Goal: Task Accomplishment & Management: Complete application form

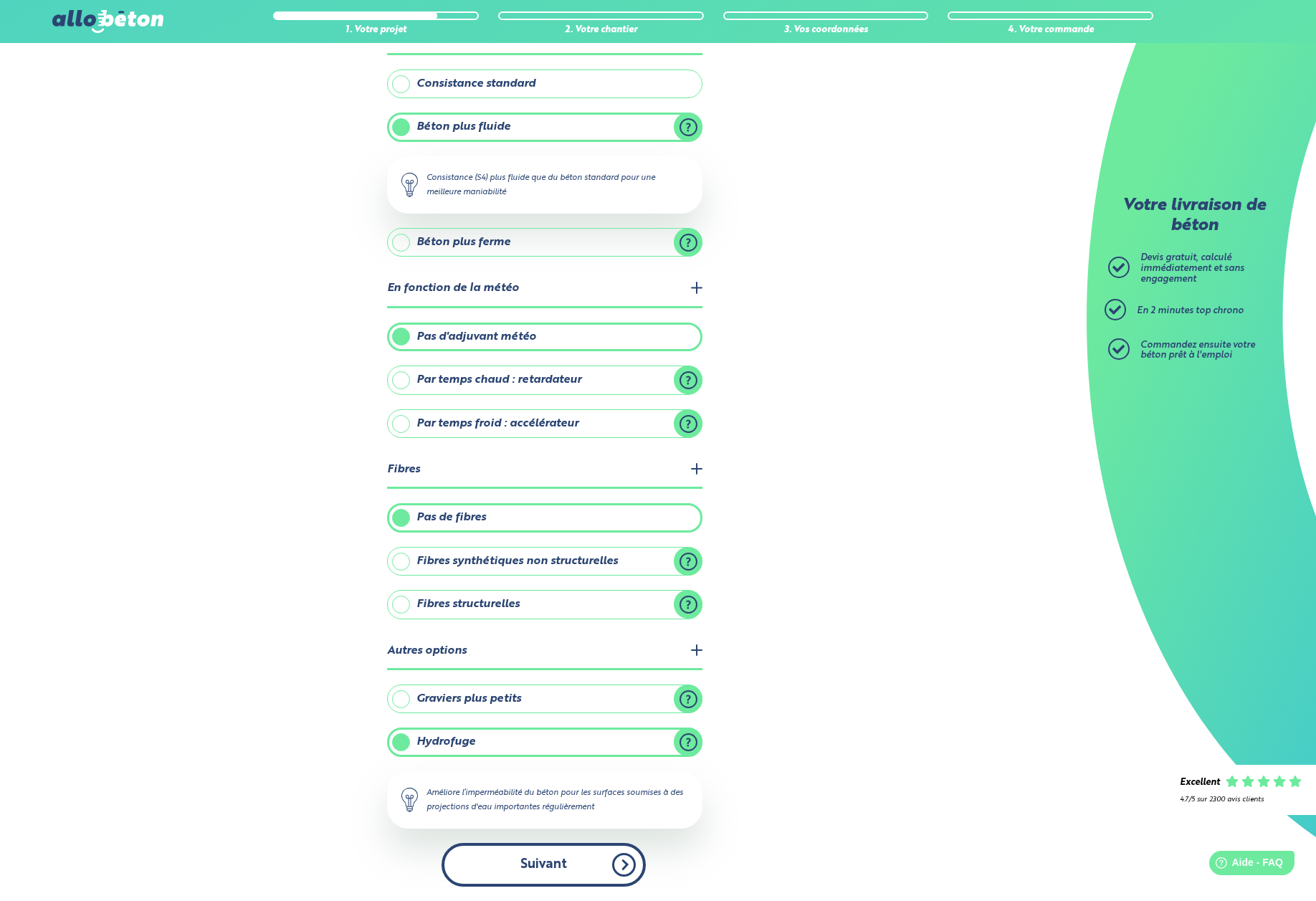
click at [521, 872] on button "Suivant" at bounding box center [543, 864] width 204 height 44
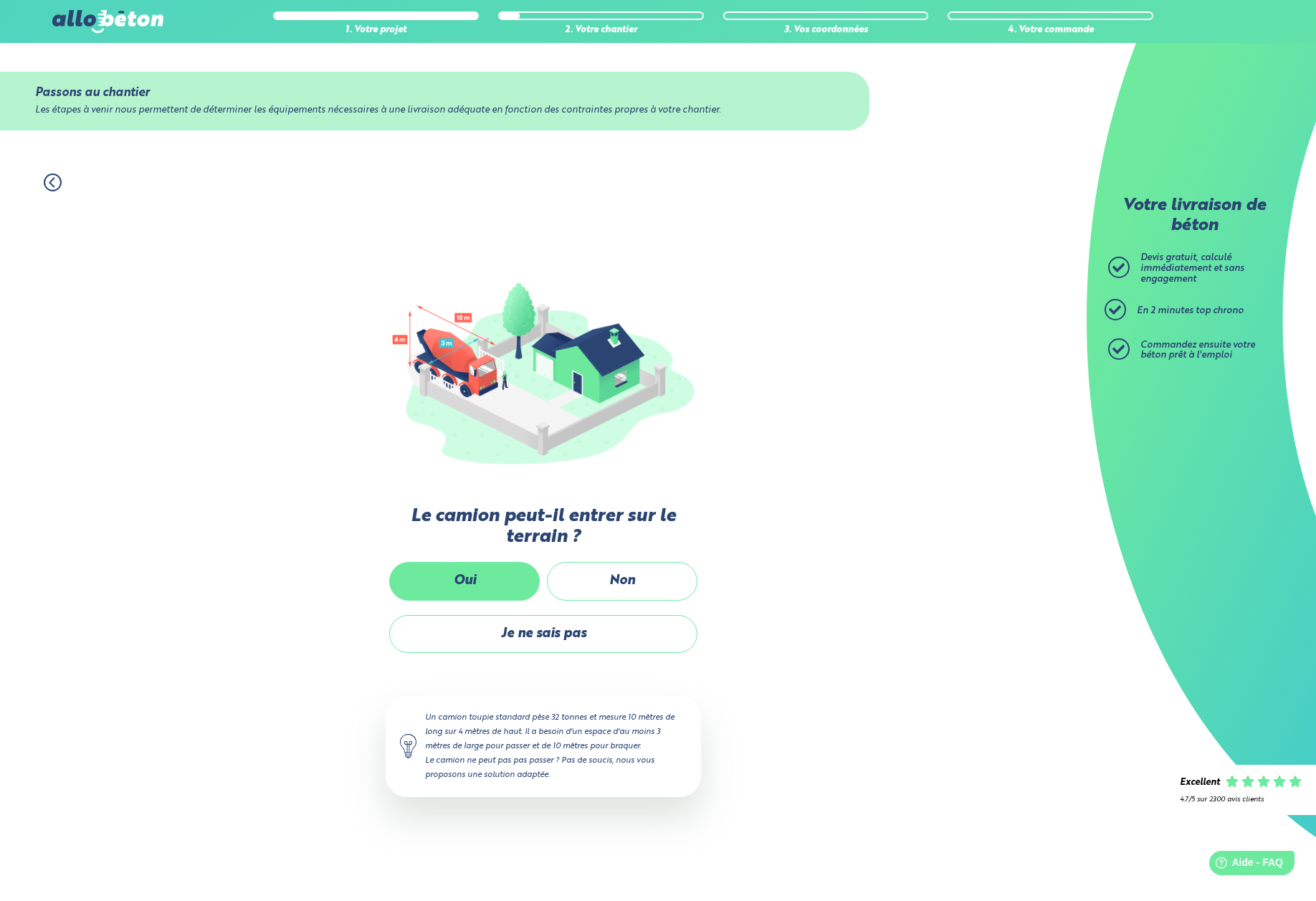
click at [477, 575] on label "Oui" at bounding box center [464, 581] width 151 height 38
click at [0, 0] on input "Oui" at bounding box center [0, 0] width 0 height 0
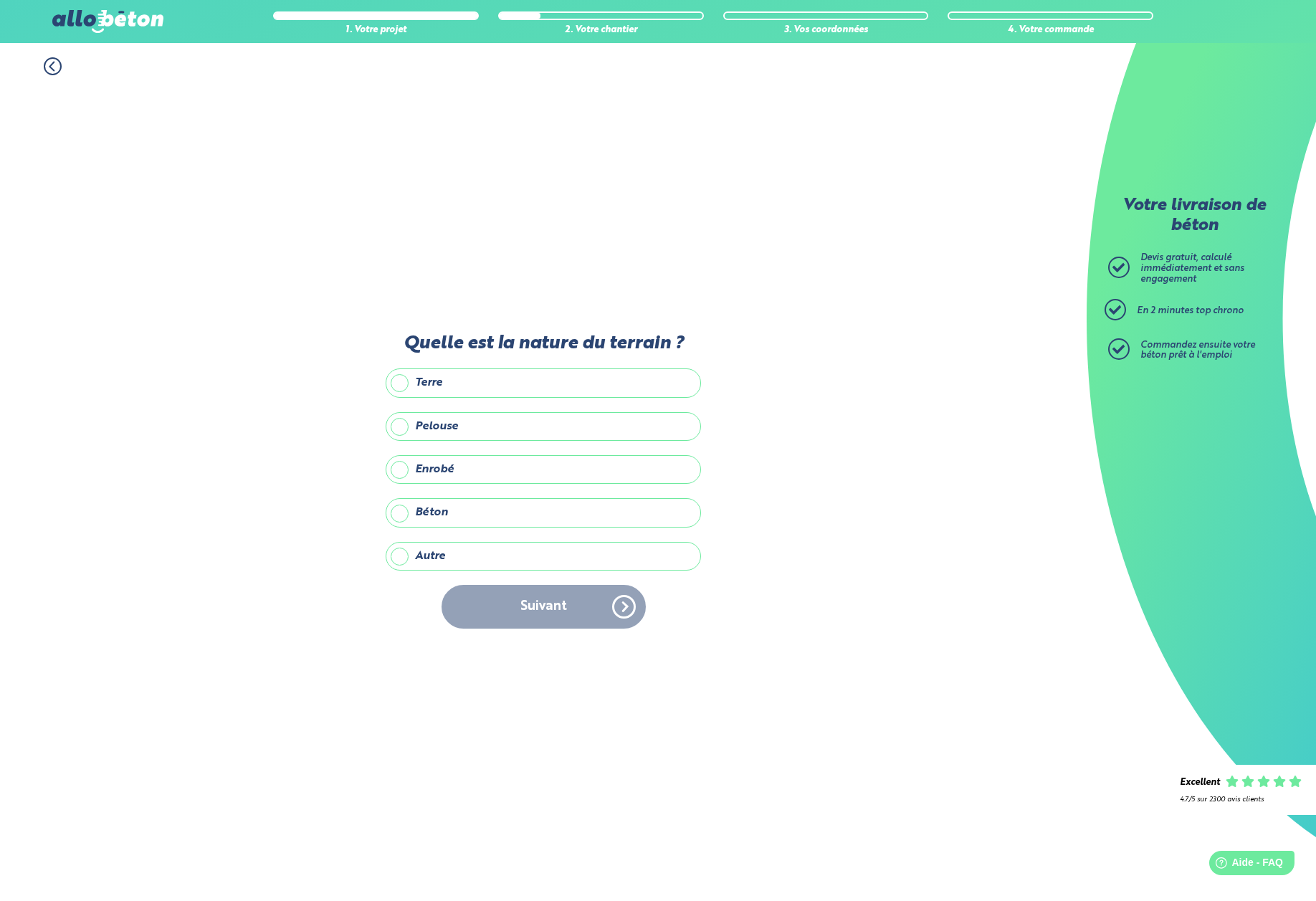
click at [402, 427] on label "Pelouse" at bounding box center [543, 426] width 316 height 29
click at [0, 0] on input "Pelouse" at bounding box center [0, 0] width 0 height 0
click at [542, 616] on button "Suivant" at bounding box center [543, 607] width 204 height 44
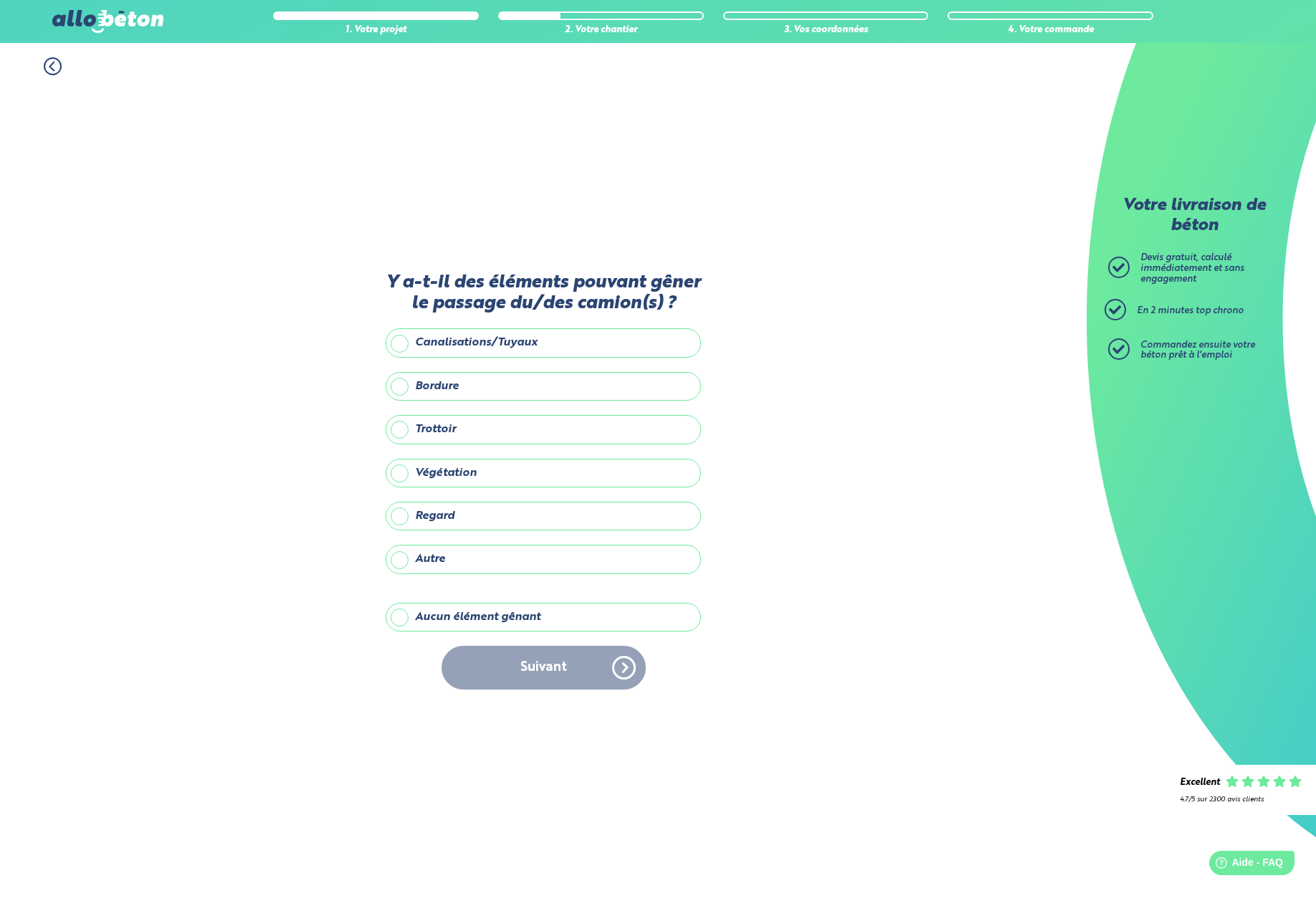
click at [399, 560] on label "Autre" at bounding box center [543, 559] width 316 height 29
click at [0, 0] on input "Autre" at bounding box center [0, 0] width 0 height 0
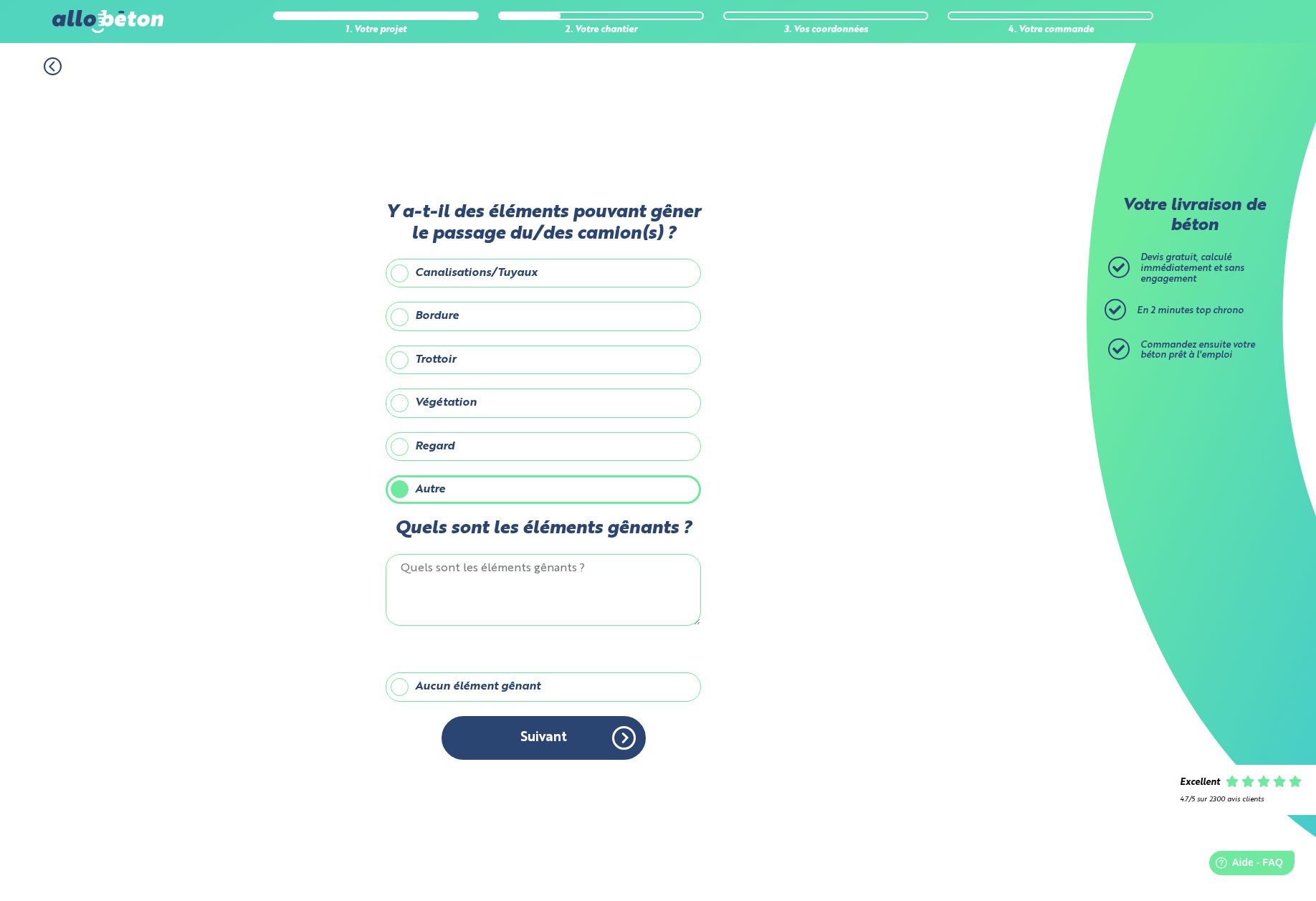
click at [451, 587] on textarea "Quels sont les éléments gênants ?" at bounding box center [543, 590] width 316 height 71
type textarea "Voie Ferre"
click at [506, 749] on button "Suivant" at bounding box center [543, 738] width 204 height 44
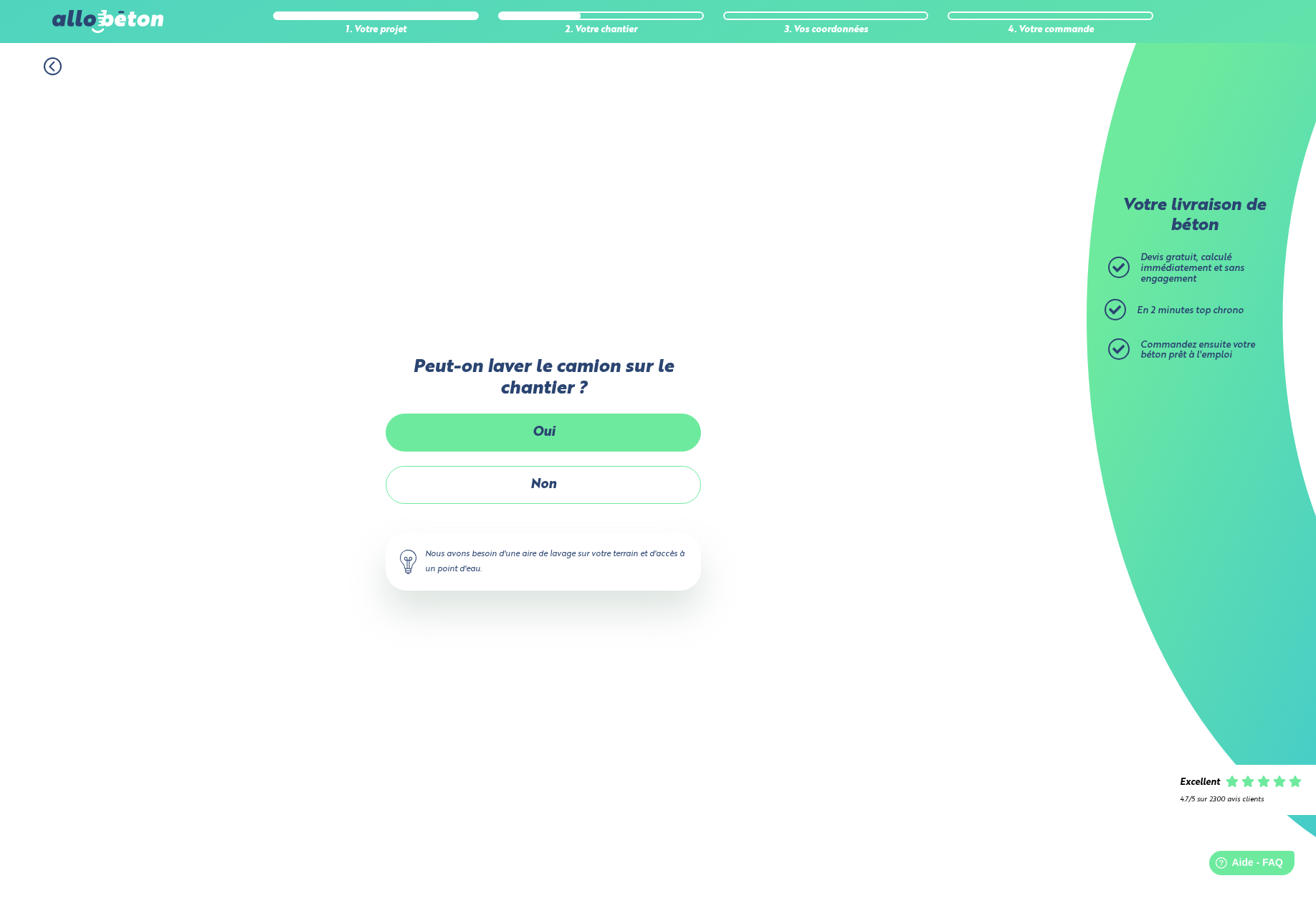
click at [543, 431] on label "Oui" at bounding box center [543, 433] width 316 height 38
click at [0, 0] on input "Oui" at bounding box center [0, 0] width 0 height 0
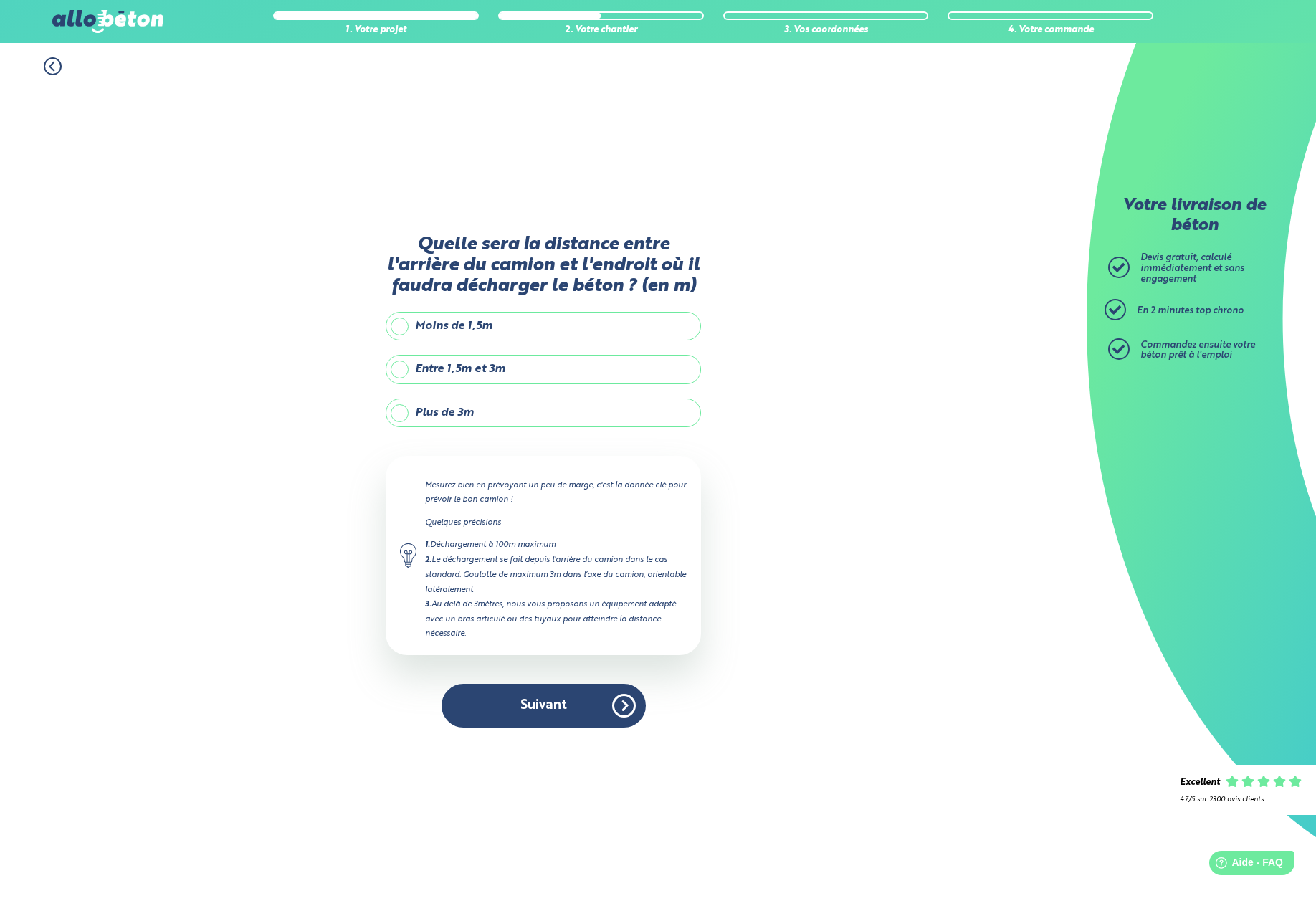
click at [408, 411] on label "Plus de 3m" at bounding box center [543, 413] width 316 height 29
click at [0, 0] on input "Plus de 3m" at bounding box center [0, 0] width 0 height 0
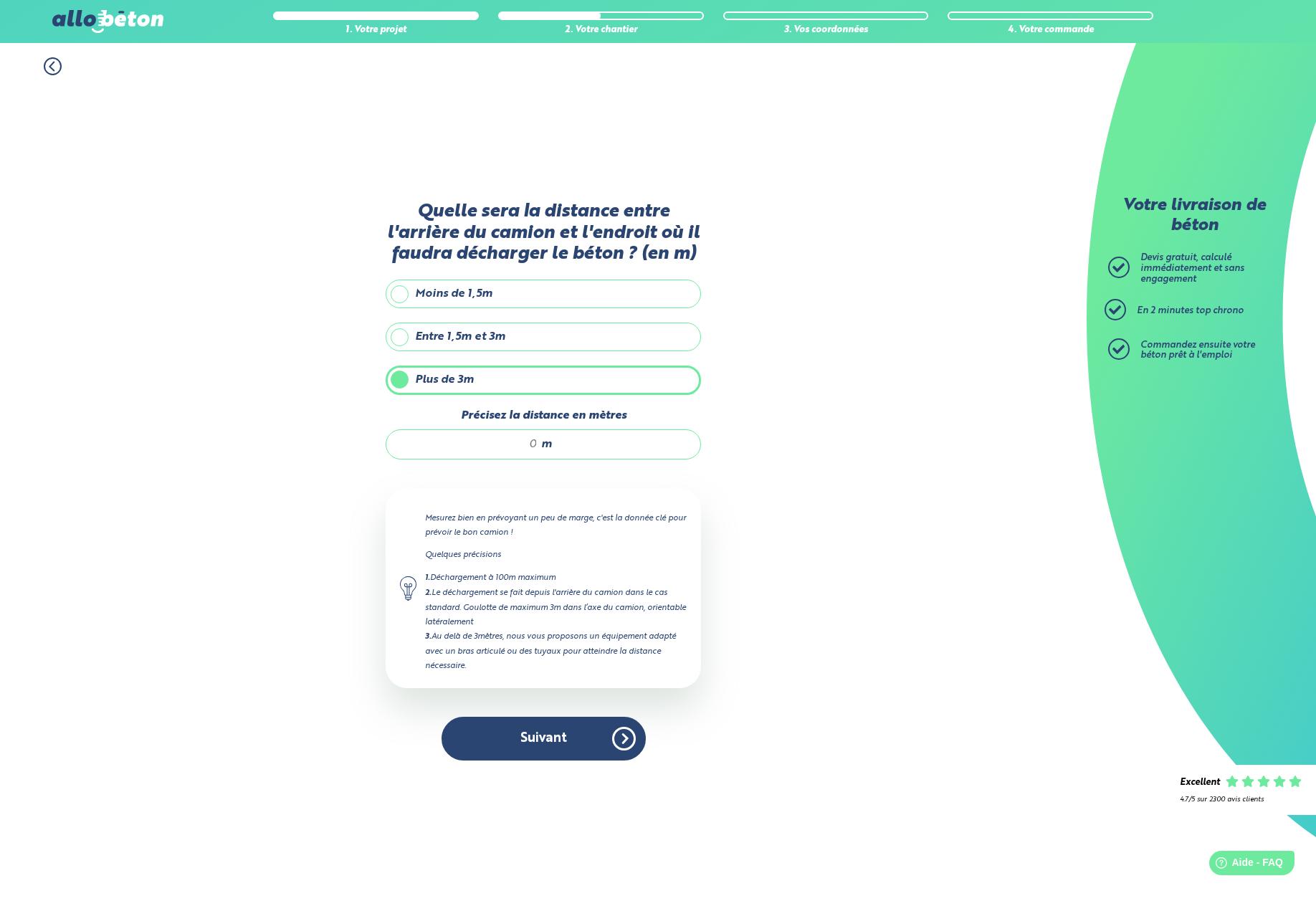
click at [531, 448] on input "Précisez la distance en mètres" at bounding box center [469, 444] width 137 height 14
type input "25"
click at [550, 732] on button "Suivant" at bounding box center [543, 739] width 204 height 44
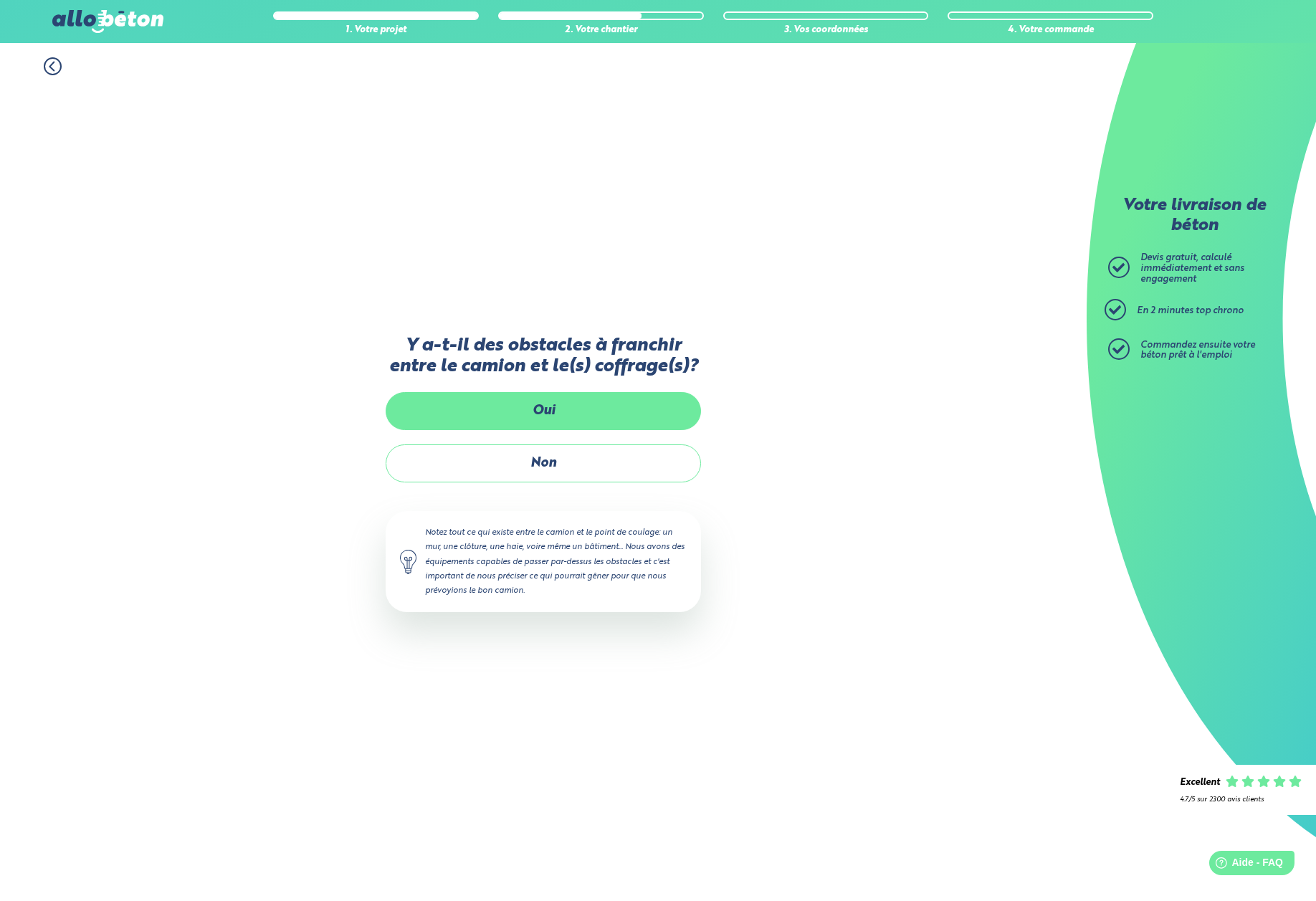
click at [531, 406] on label "Oui" at bounding box center [543, 411] width 316 height 38
click at [0, 0] on input "Oui" at bounding box center [0, 0] width 0 height 0
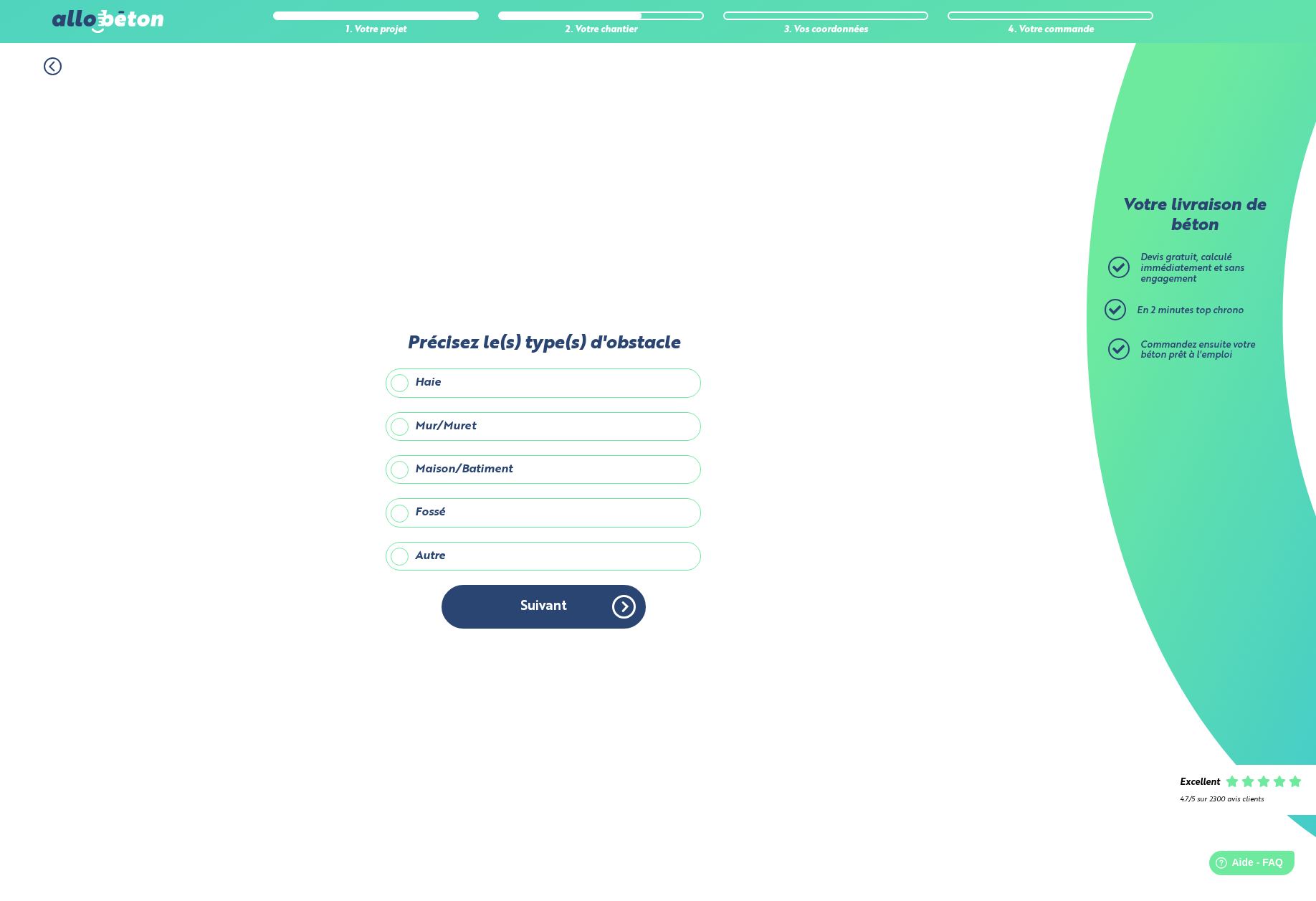
click at [403, 563] on label "Autre" at bounding box center [543, 557] width 316 height 29
click at [0, 0] on input "Autre" at bounding box center [0, 0] width 0 height 0
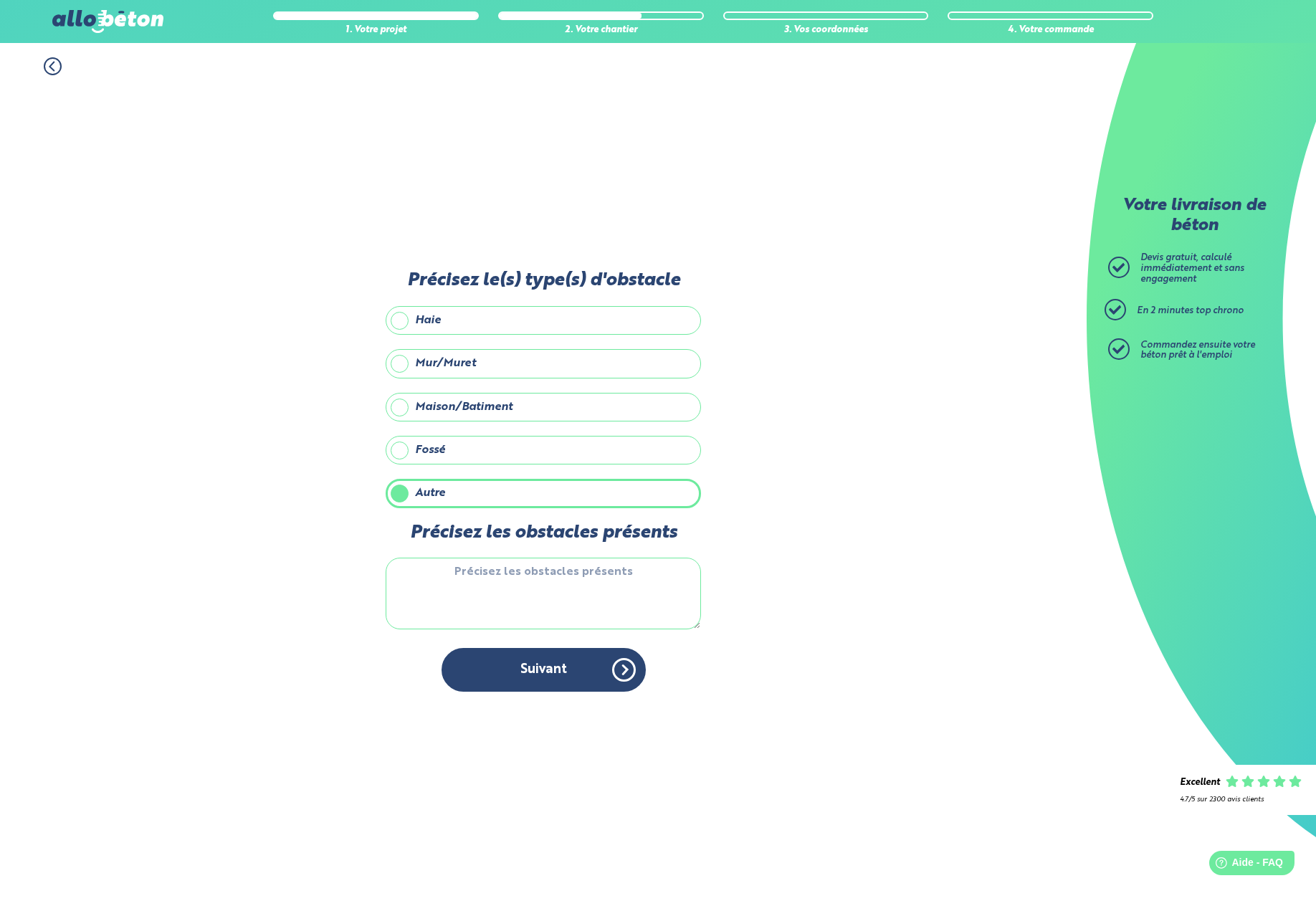
click at [441, 599] on textarea "Précisez les obstacles présents" at bounding box center [543, 593] width 316 height 71
type textarea "grillage SNCF"
drag, startPoint x: 503, startPoint y: 693, endPoint x: 510, endPoint y: 692, distance: 7.1
click at [505, 693] on div "Précisez le(s) type(s) d'obstacle Haie Mur/Muret Maison/Batiment Fossé Autre Pr…" at bounding box center [543, 488] width 316 height 435
click at [527, 678] on button "Suivant" at bounding box center [543, 670] width 204 height 44
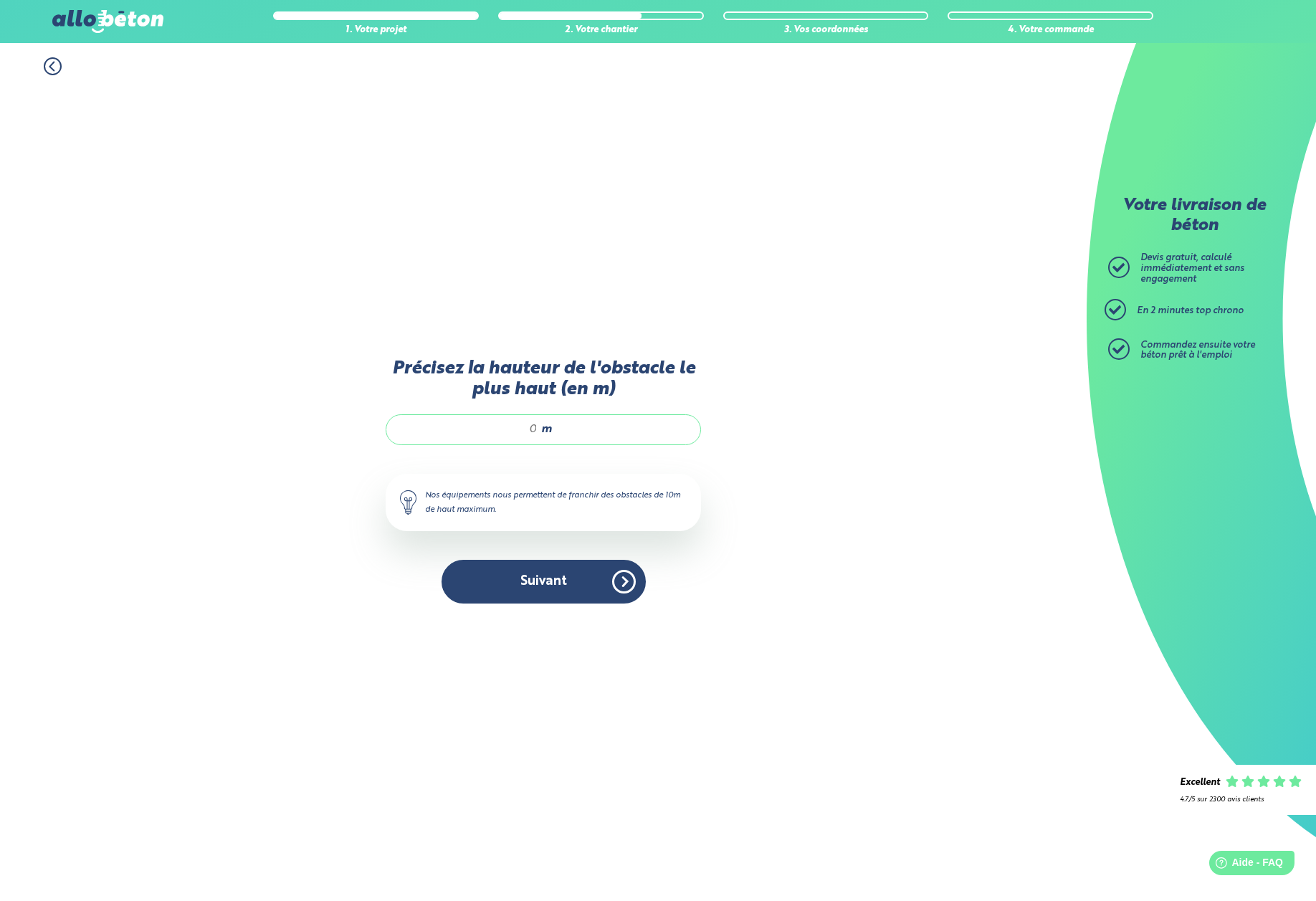
click at [525, 429] on input "Précisez la hauteur de l'obstacle le plus haut (en m)" at bounding box center [469, 429] width 137 height 14
type input "2"
click at [509, 577] on button "Suivant" at bounding box center [543, 582] width 204 height 44
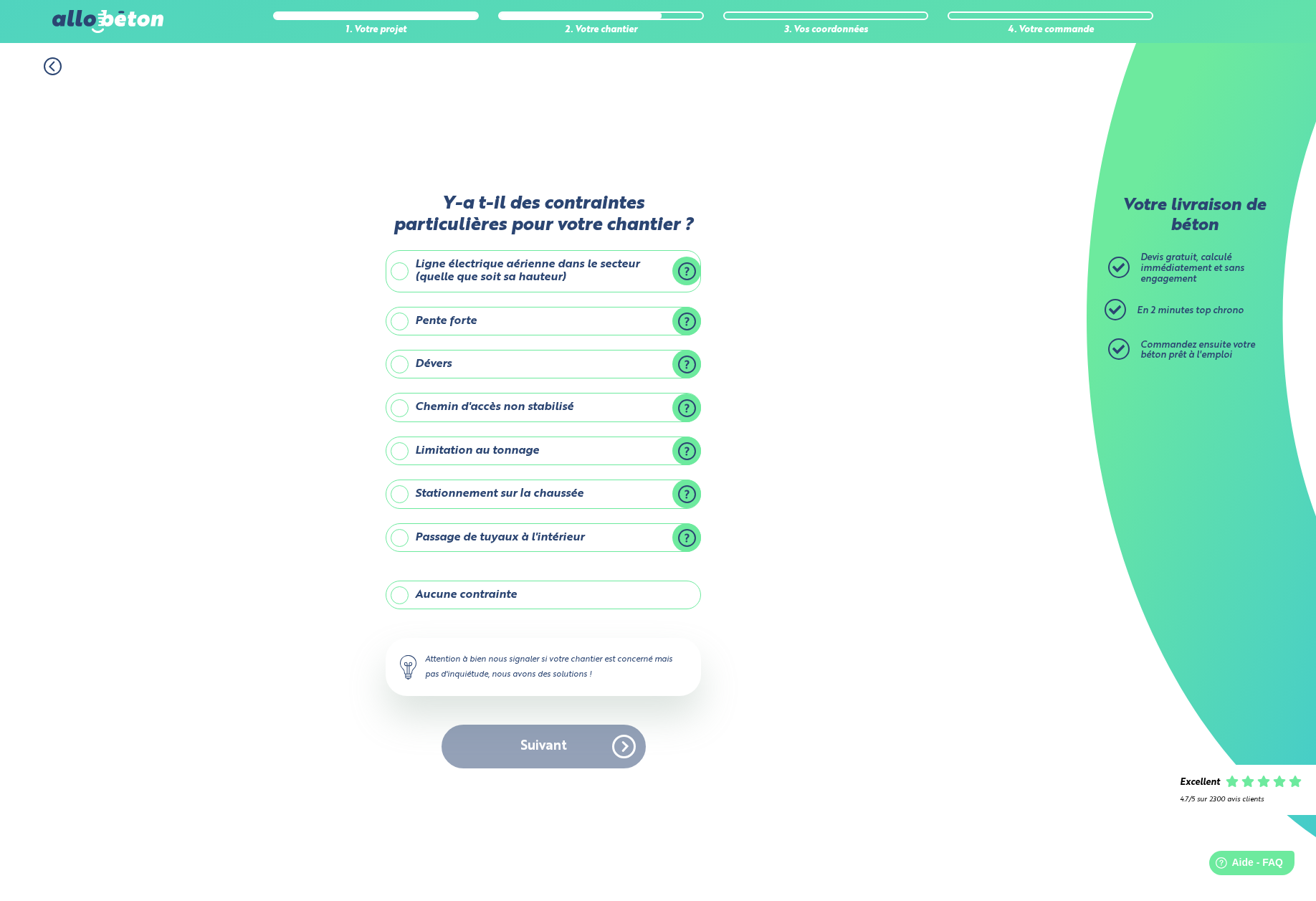
click at [406, 269] on label "Ligne électrique aérienne dans le secteur (quelle que soit sa hauteur)" at bounding box center [543, 271] width 316 height 42
click at [0, 0] on input "Ligne électrique aérienne dans le secteur (quelle que soit sa hauteur)" at bounding box center [0, 0] width 0 height 0
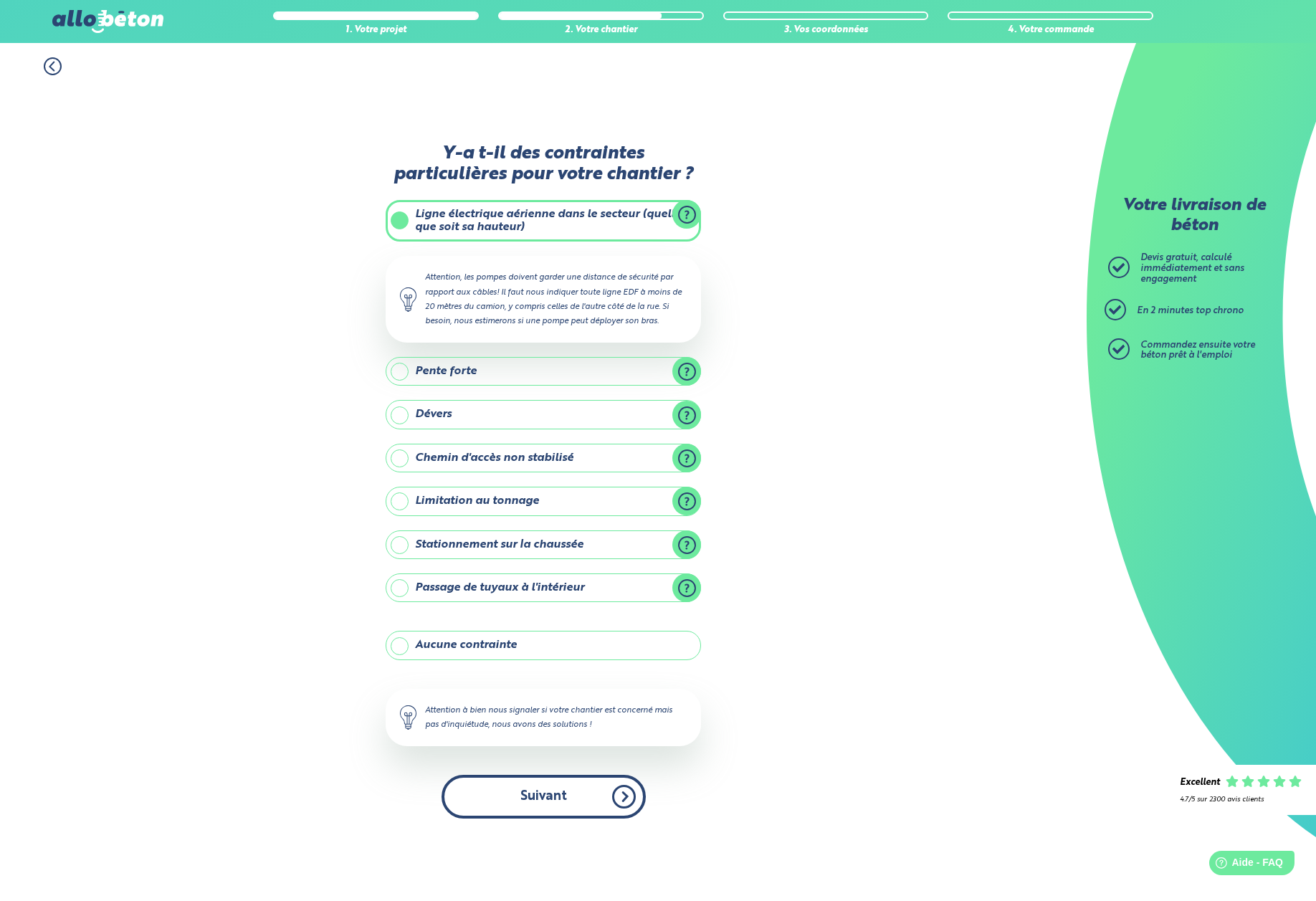
click at [504, 789] on button "Suivant" at bounding box center [543, 797] width 204 height 44
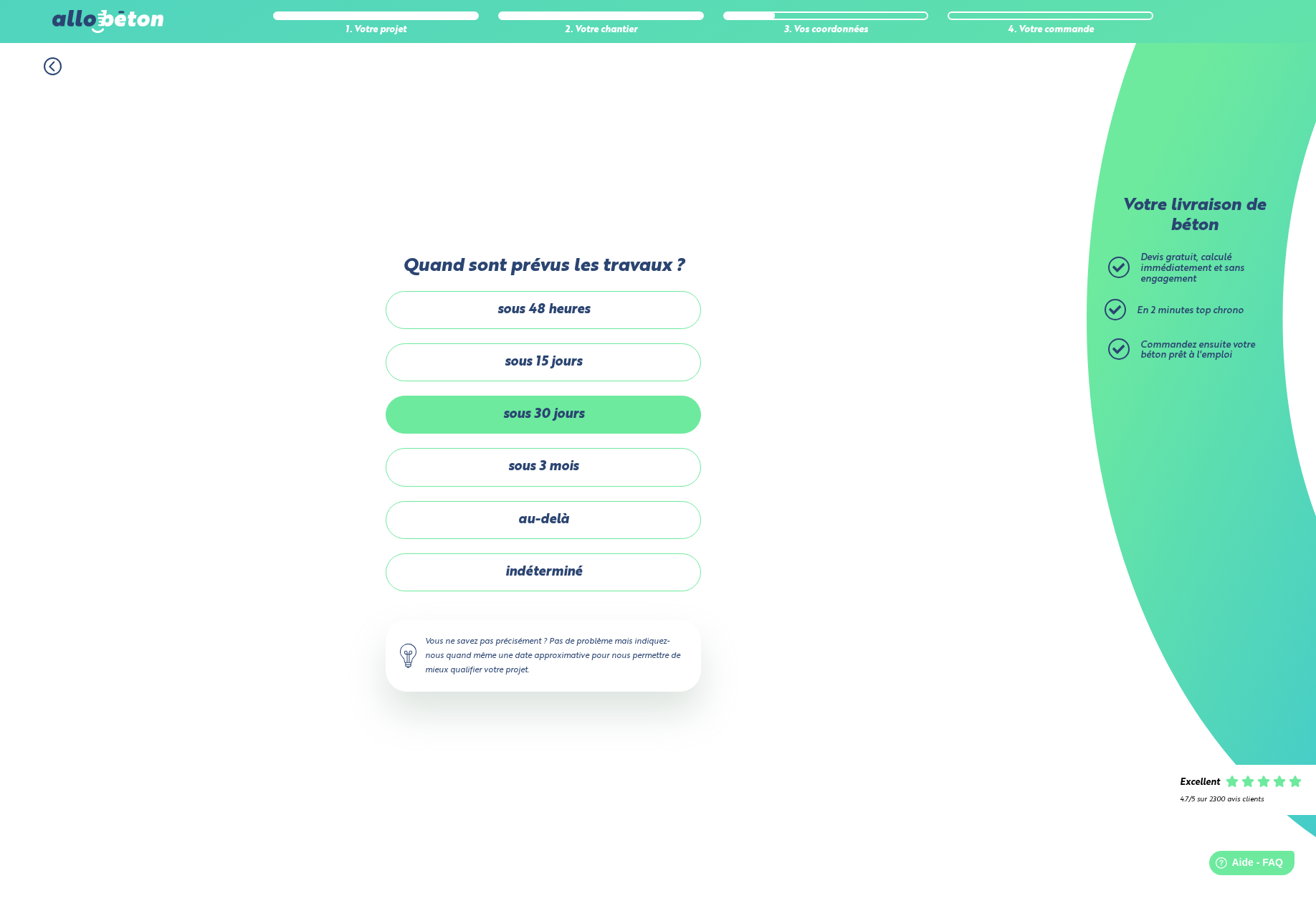
click at [514, 418] on label "sous 30 jours" at bounding box center [543, 415] width 316 height 38
click at [0, 0] on input "sous 30 jours" at bounding box center [0, 0] width 0 height 0
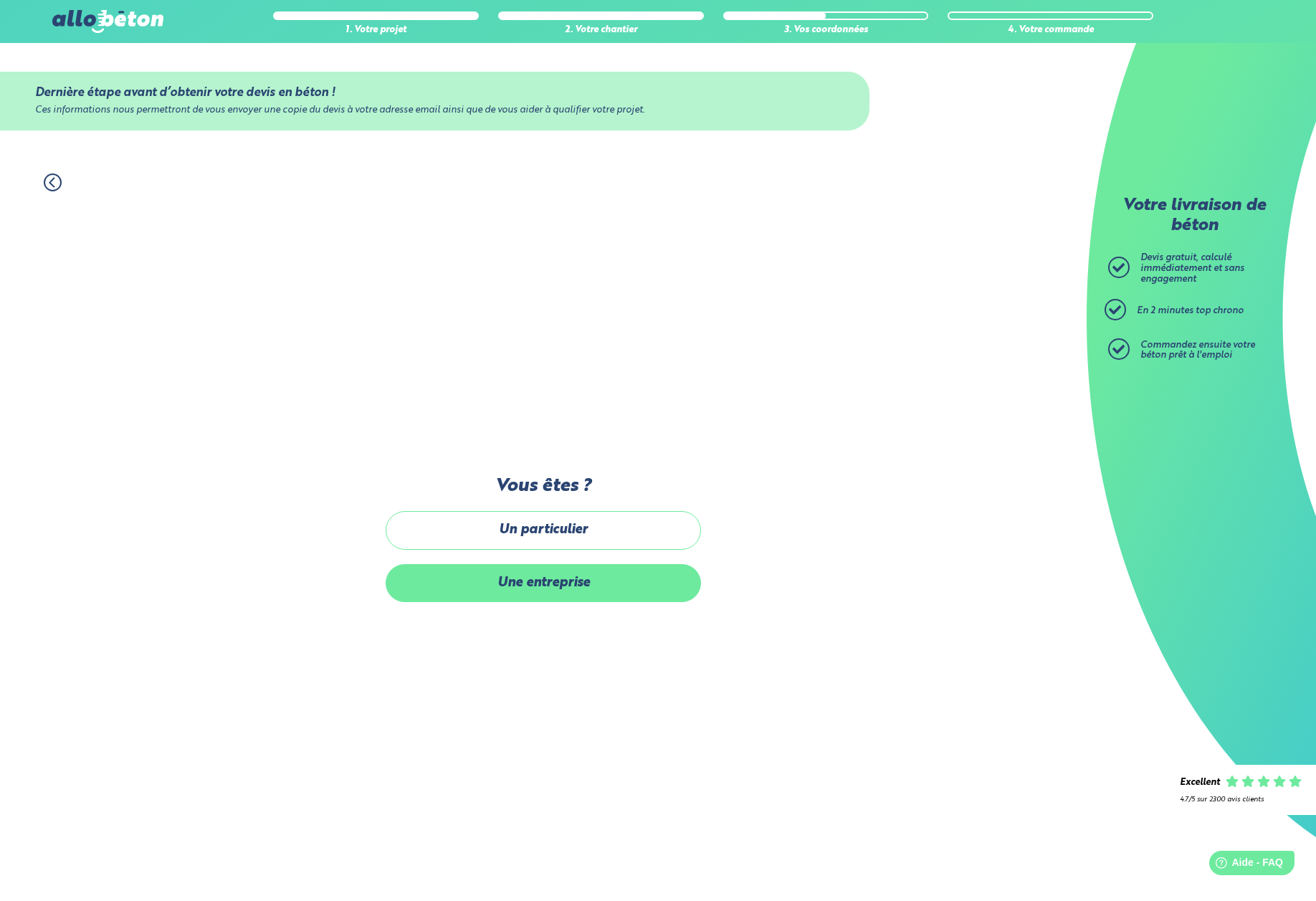
click at [495, 591] on label "Une entreprise" at bounding box center [543, 583] width 316 height 38
click at [0, 0] on input "Une entreprise" at bounding box center [0, 0] width 0 height 0
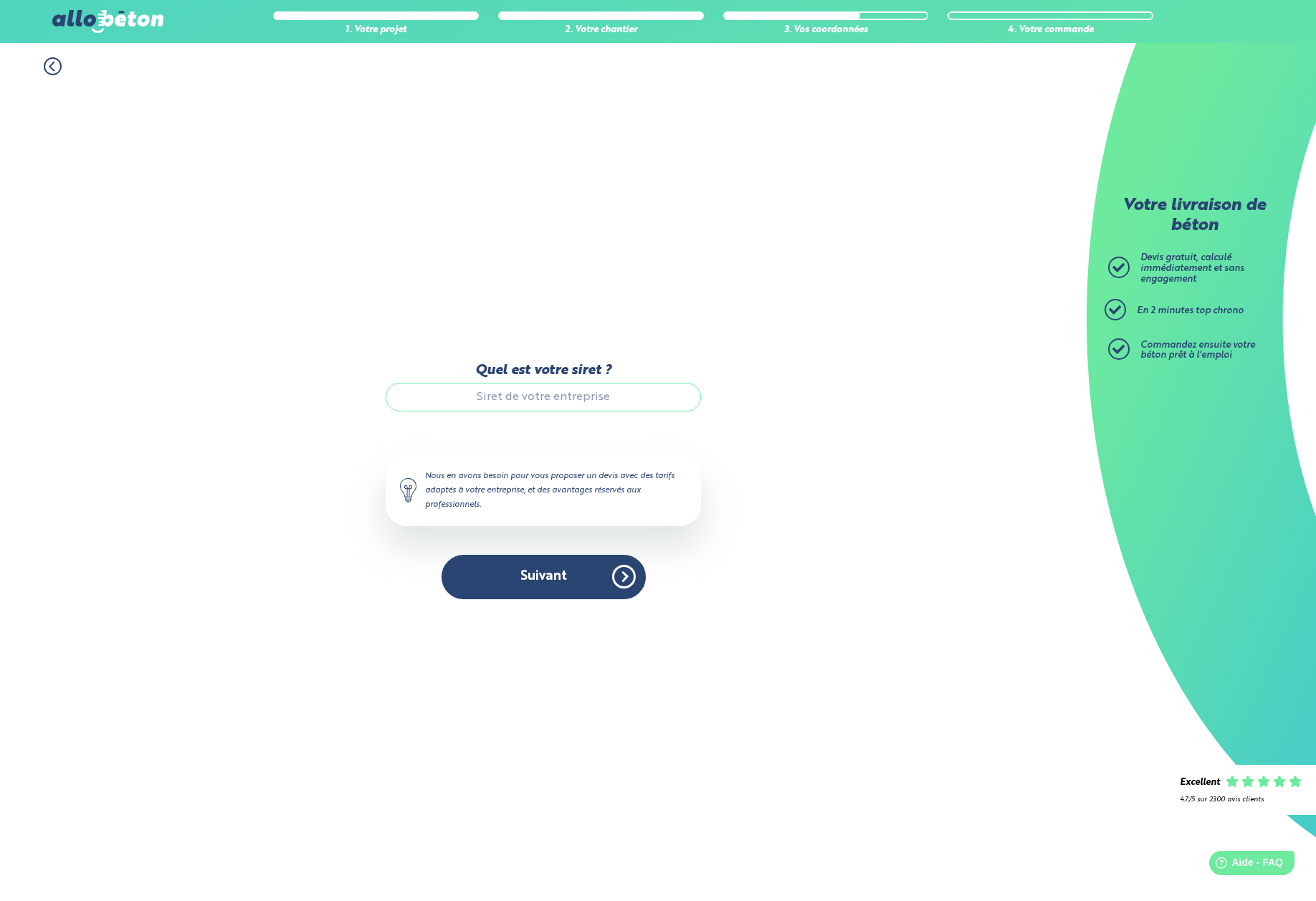
click at [501, 387] on input "Quel est votre siret ?" at bounding box center [543, 397] width 316 height 29
type input "88364282900021"
click at [582, 571] on button "Suivant" at bounding box center [543, 576] width 204 height 44
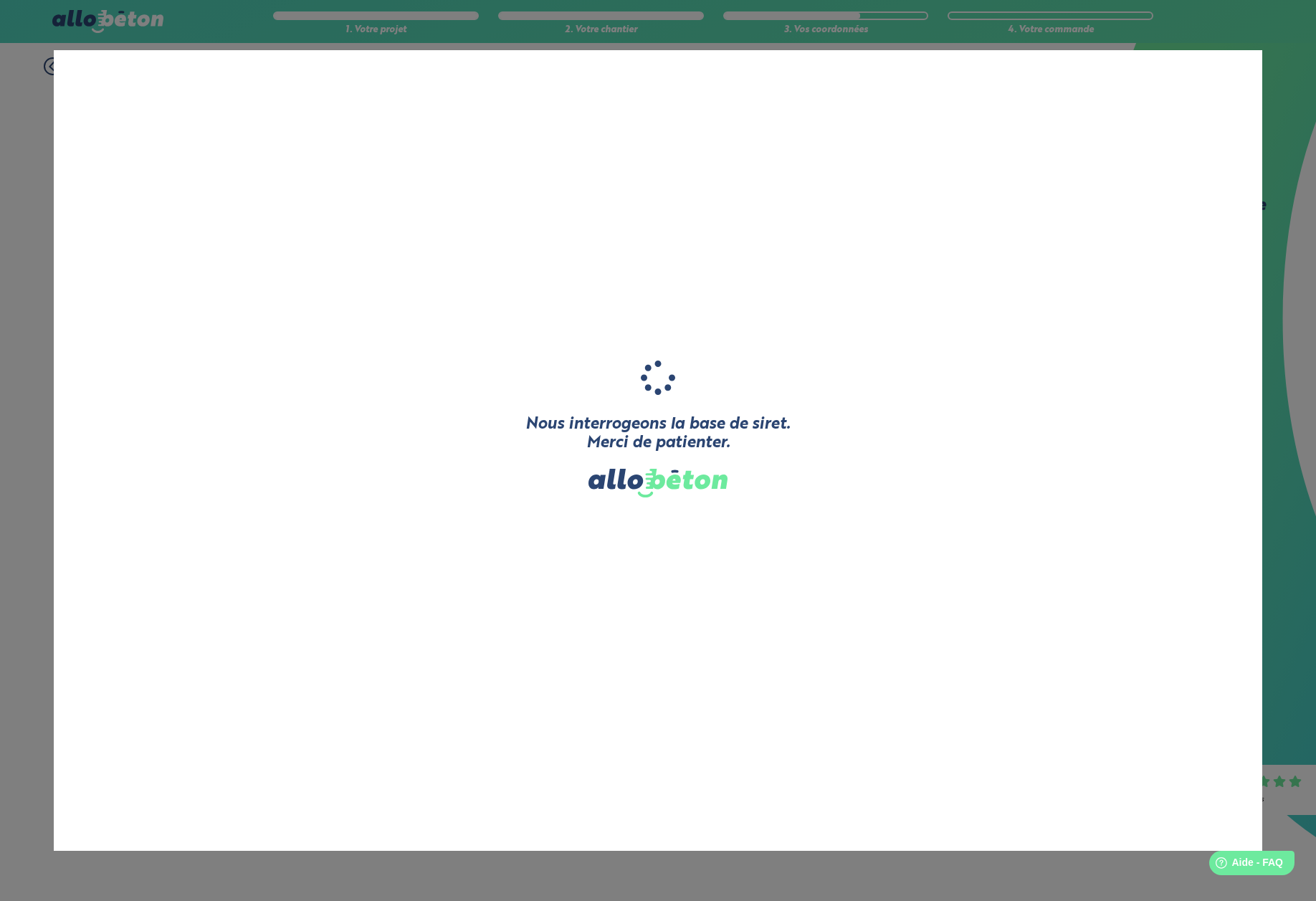
type input "ORUS"
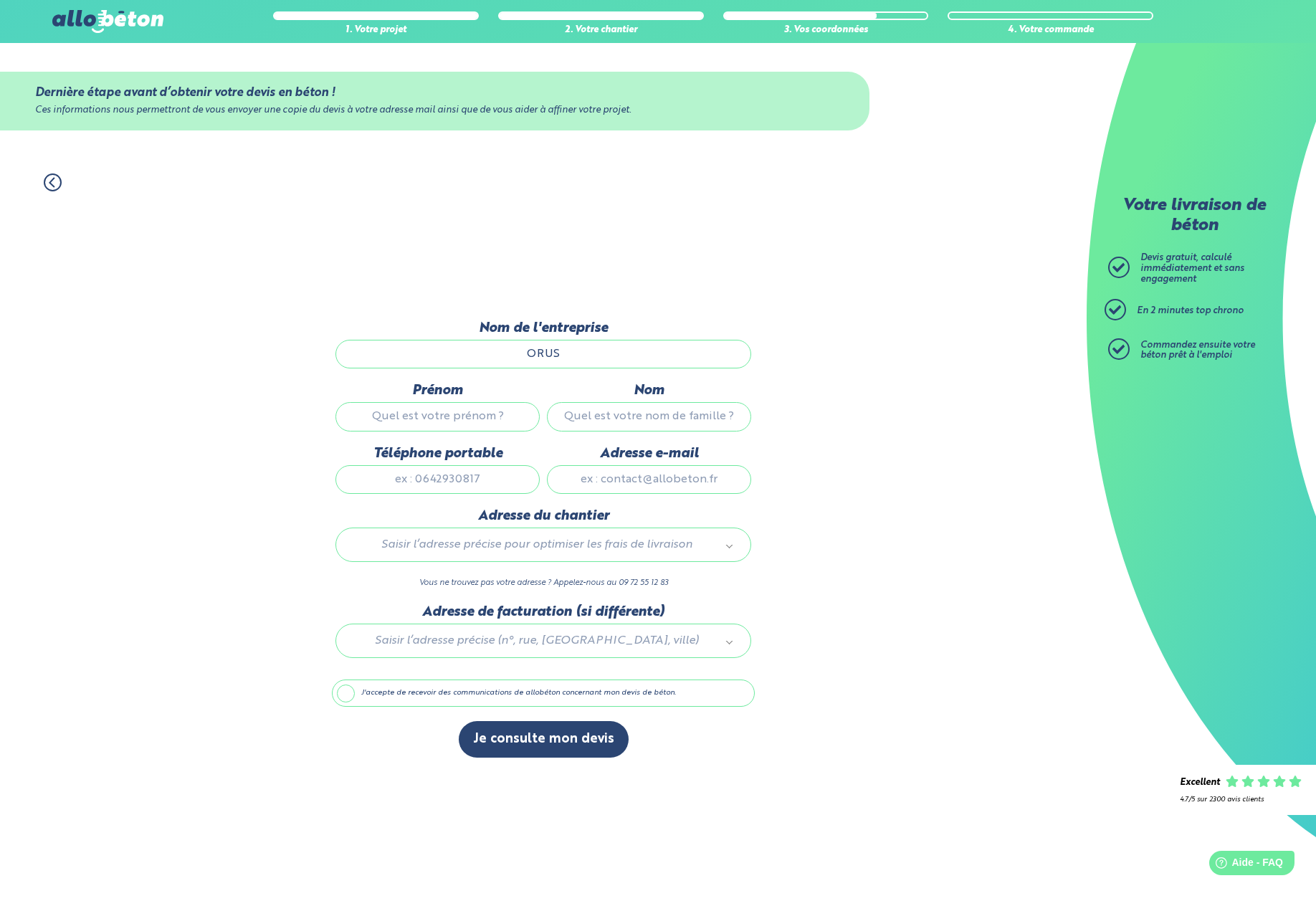
click at [415, 420] on input "Prénom" at bounding box center [437, 417] width 204 height 29
type input "[PERSON_NAME]"
type input "8 avenue Irene Joliot Currie, 77 700 Bailly Romainvilliers"
click at [616, 486] on input "Adresse e-mail" at bounding box center [648, 480] width 204 height 29
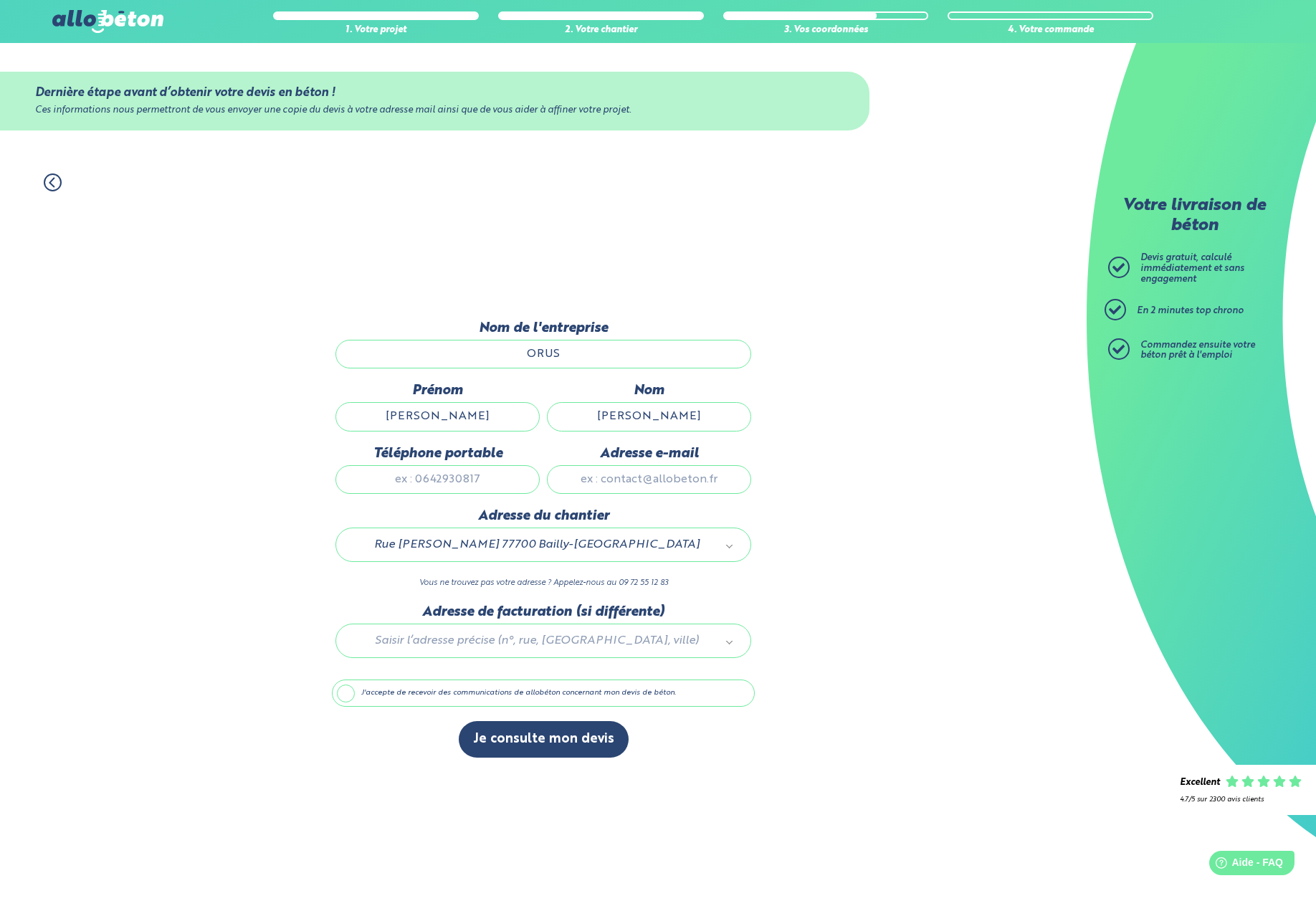
type input "[EMAIL_ADDRESS][DOMAIN_NAME]"
type input "0766109392"
type input "8 avenue Irene Joliot Currie LOT811"
click at [422, 648] on div at bounding box center [543, 639] width 423 height 68
type input "!"
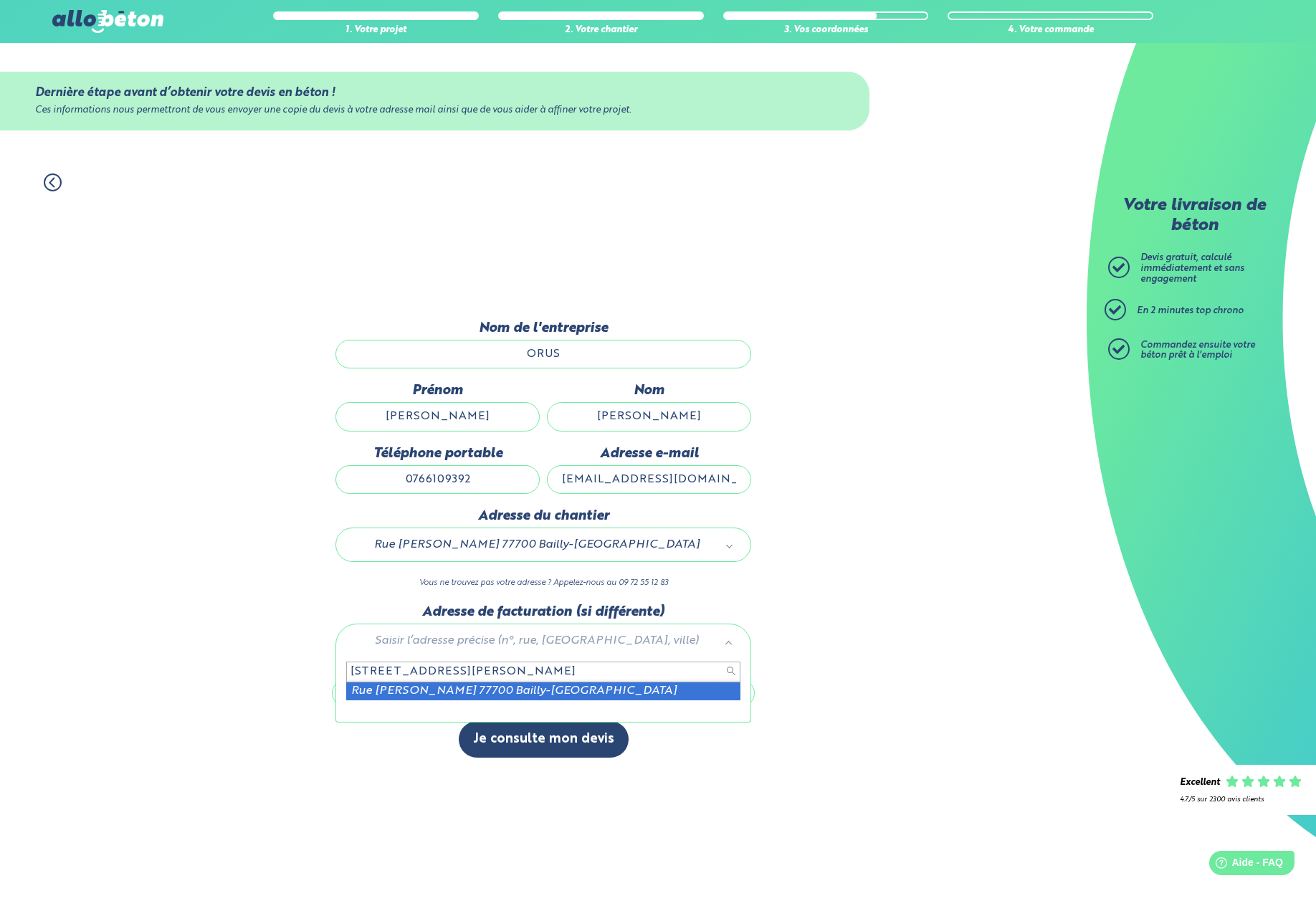
type input "8 avenue irene joliot curie 77700"
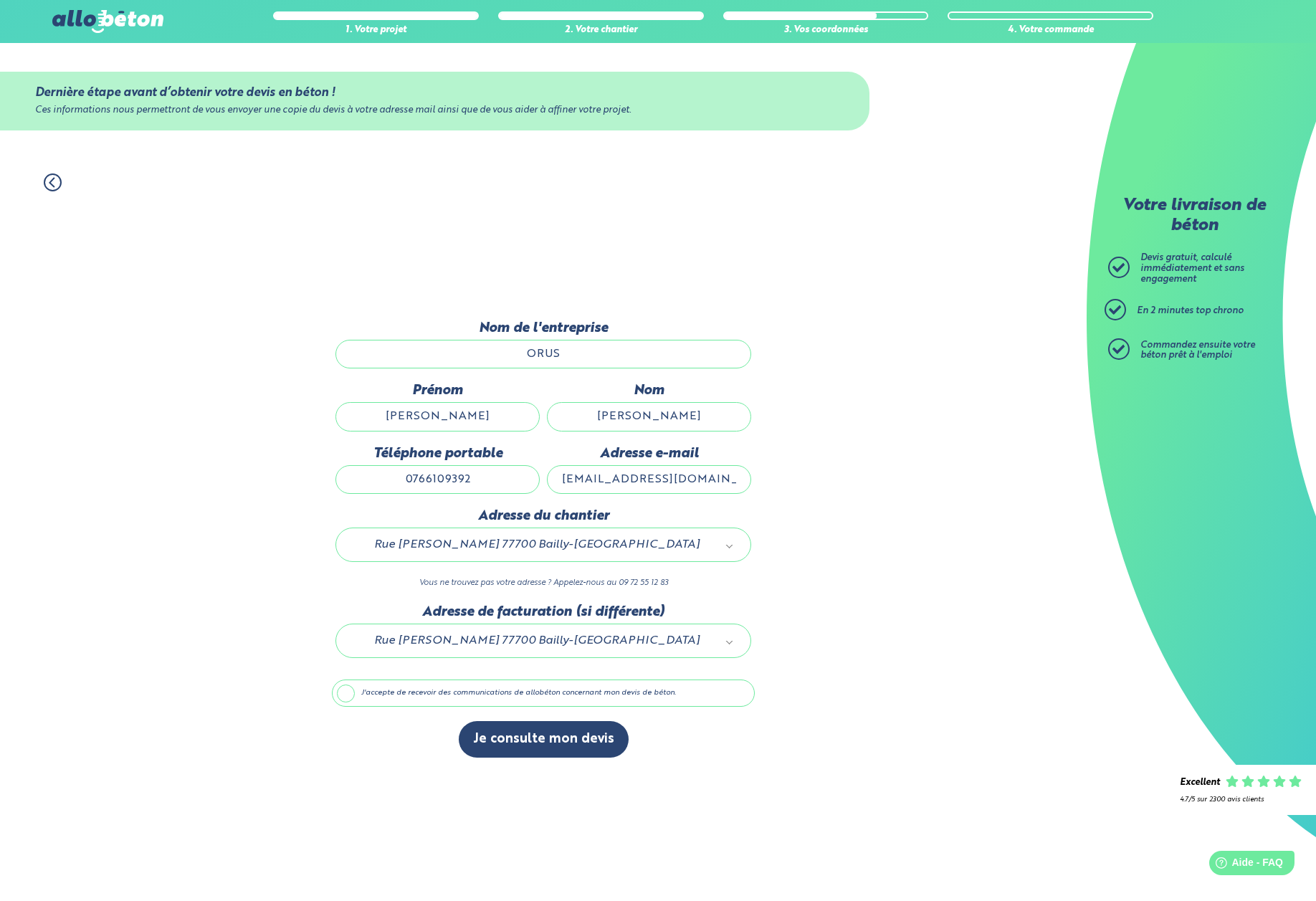
click at [350, 698] on label "J'accepte de recevoir des communications de allobéton concernant mon devis de b…" at bounding box center [543, 693] width 423 height 28
click at [0, 0] on input "J'accepte de recevoir des communications de allobéton concernant mon devis de b…" at bounding box center [0, 0] width 0 height 0
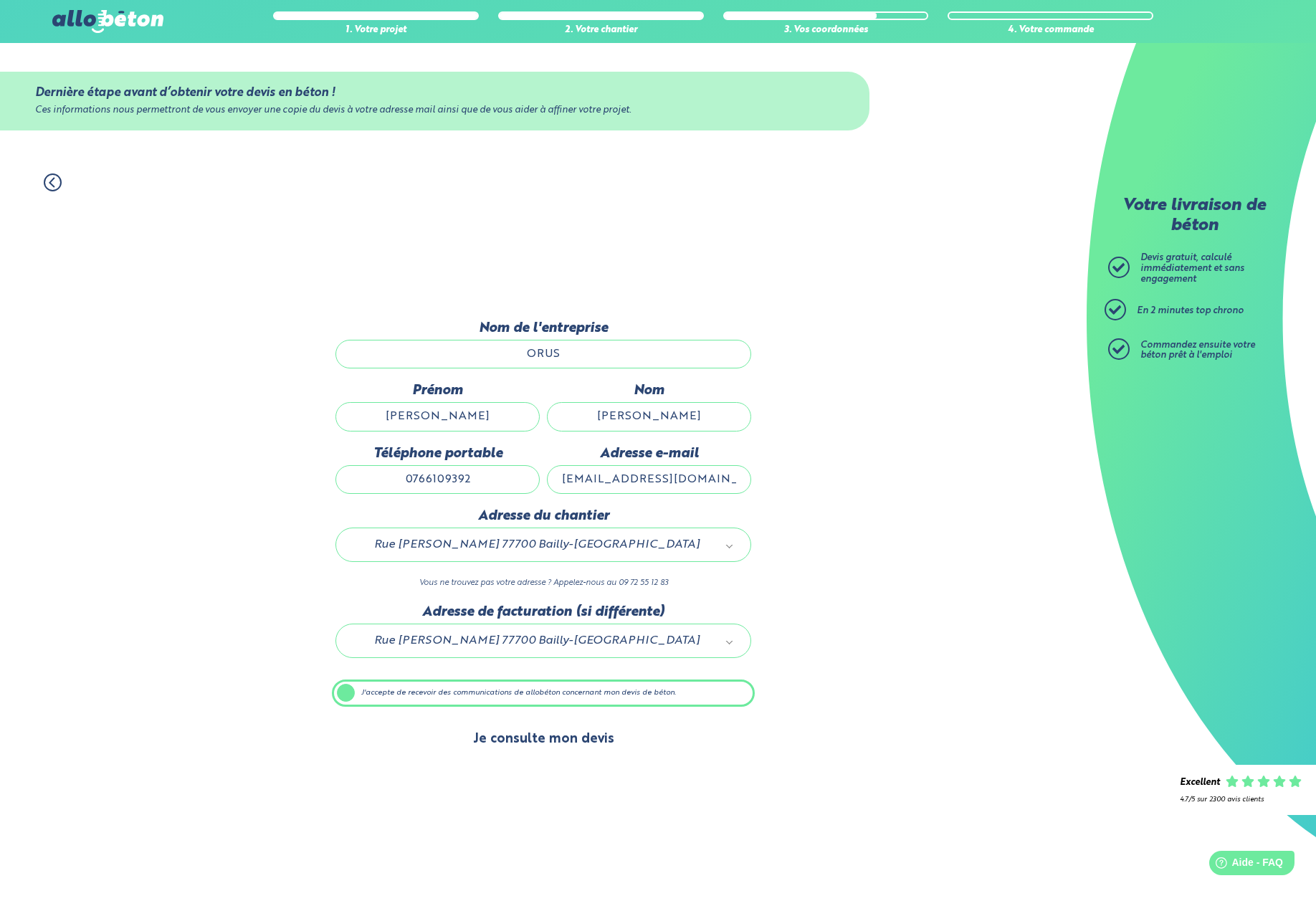
click at [505, 744] on button "Je consulte mon devis" at bounding box center [543, 740] width 169 height 37
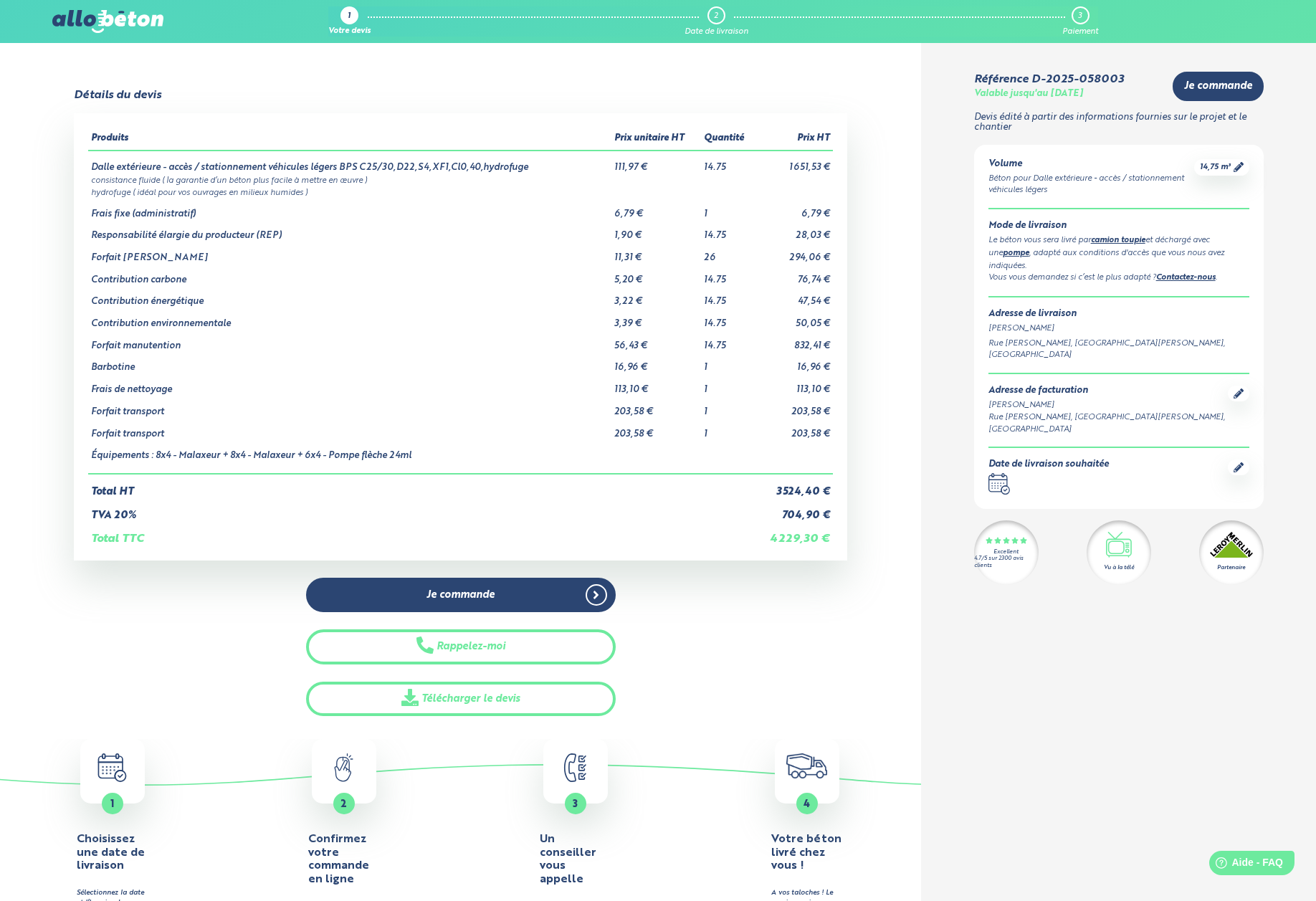
click at [1045, 338] on div "Rue [PERSON_NAME], [GEOGRAPHIC_DATA][PERSON_NAME], [GEOGRAPHIC_DATA]" at bounding box center [1118, 350] width 261 height 24
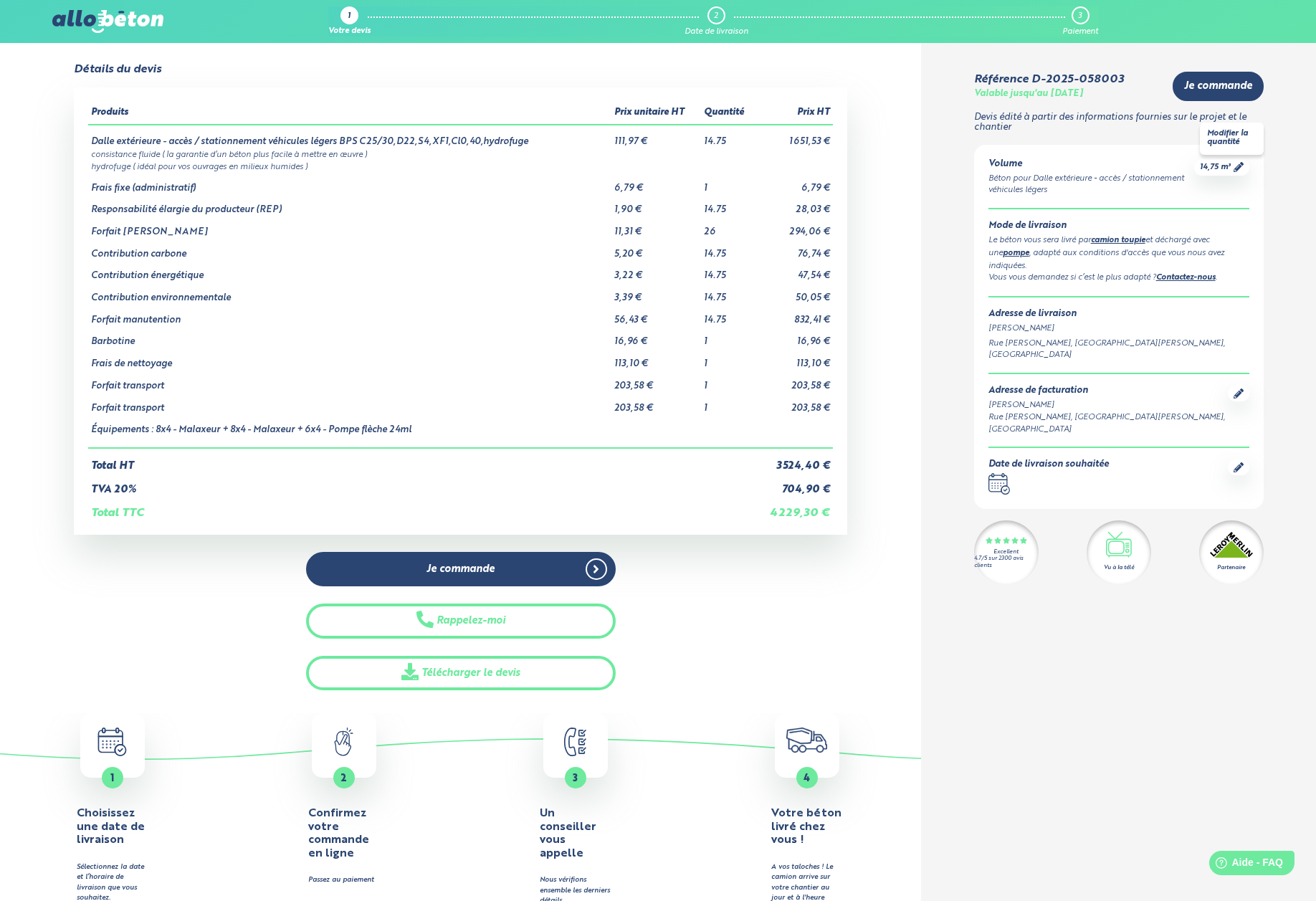
scroll to position [28, 0]
click at [1238, 168] on icon at bounding box center [1238, 167] width 10 height 10
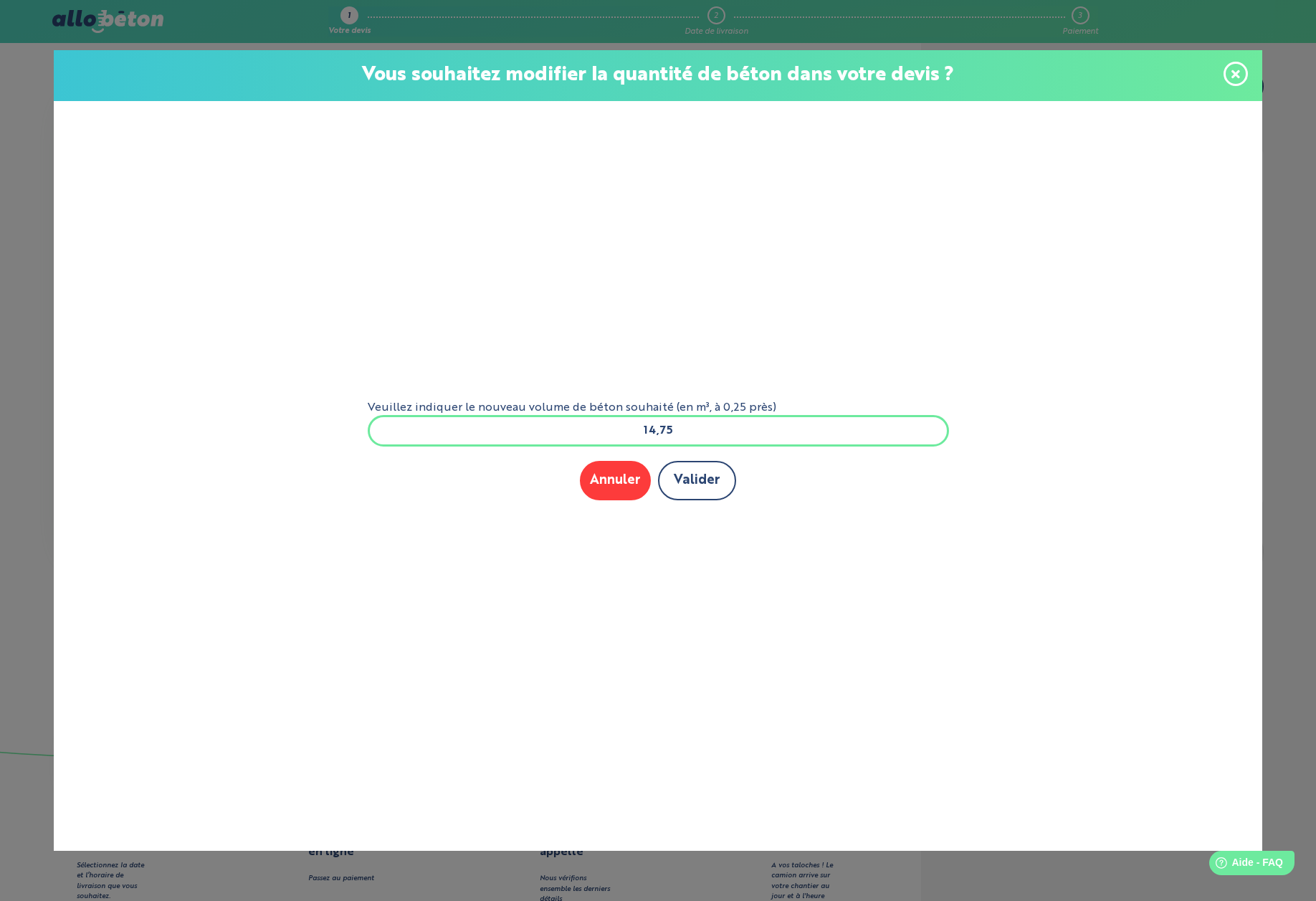
click at [685, 481] on button "Valider" at bounding box center [697, 481] width 78 height 39
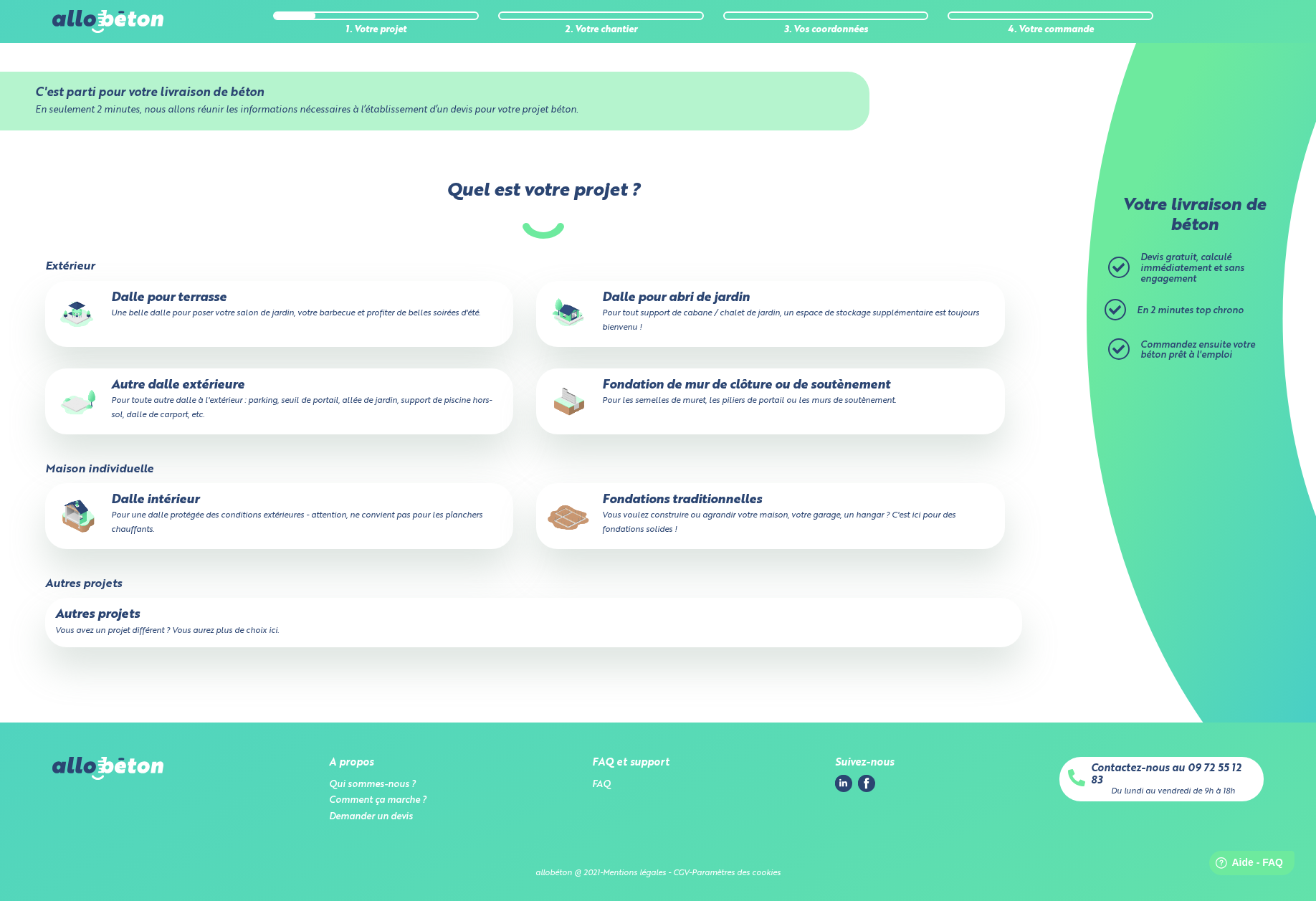
click at [144, 393] on p "Autre dalle extérieure Pour toute autre dalle à l'extérieur : parking, seuil de…" at bounding box center [279, 400] width 448 height 44
click at [0, 0] on input "Autre dalle extérieure Pour toute autre dalle à l'extérieur : parking, seuil de…" at bounding box center [0, 0] width 0 height 0
